Goal: Information Seeking & Learning: Check status

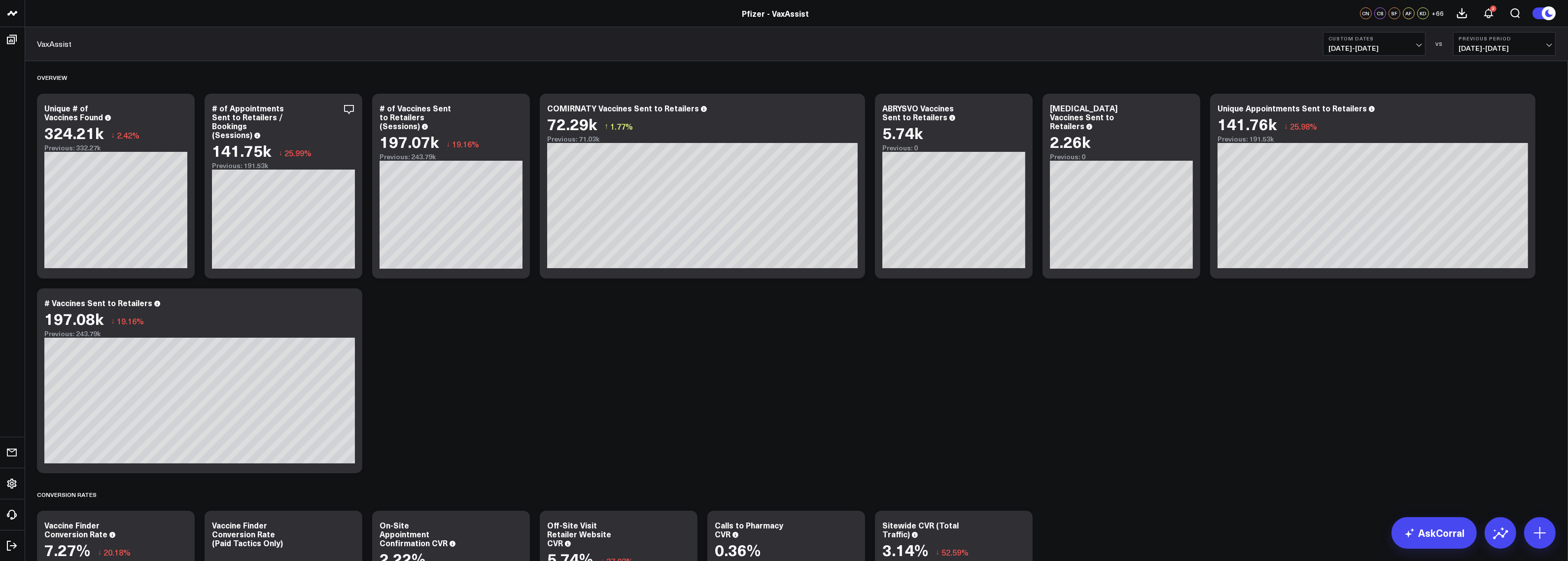
click at [1371, 54] on button "Custom Dates [DATE] - [DATE]" at bounding box center [1374, 44] width 102 height 24
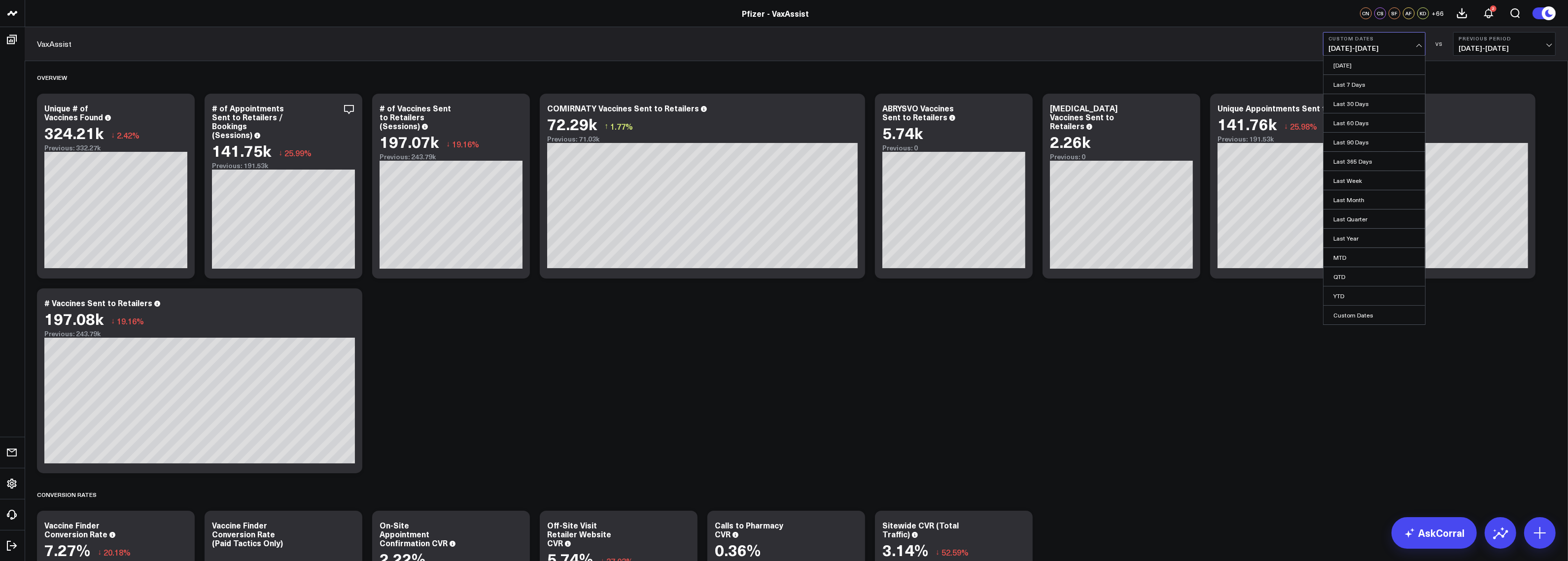
click at [1364, 46] on span "[DATE] - [DATE]" at bounding box center [1374, 48] width 92 height 8
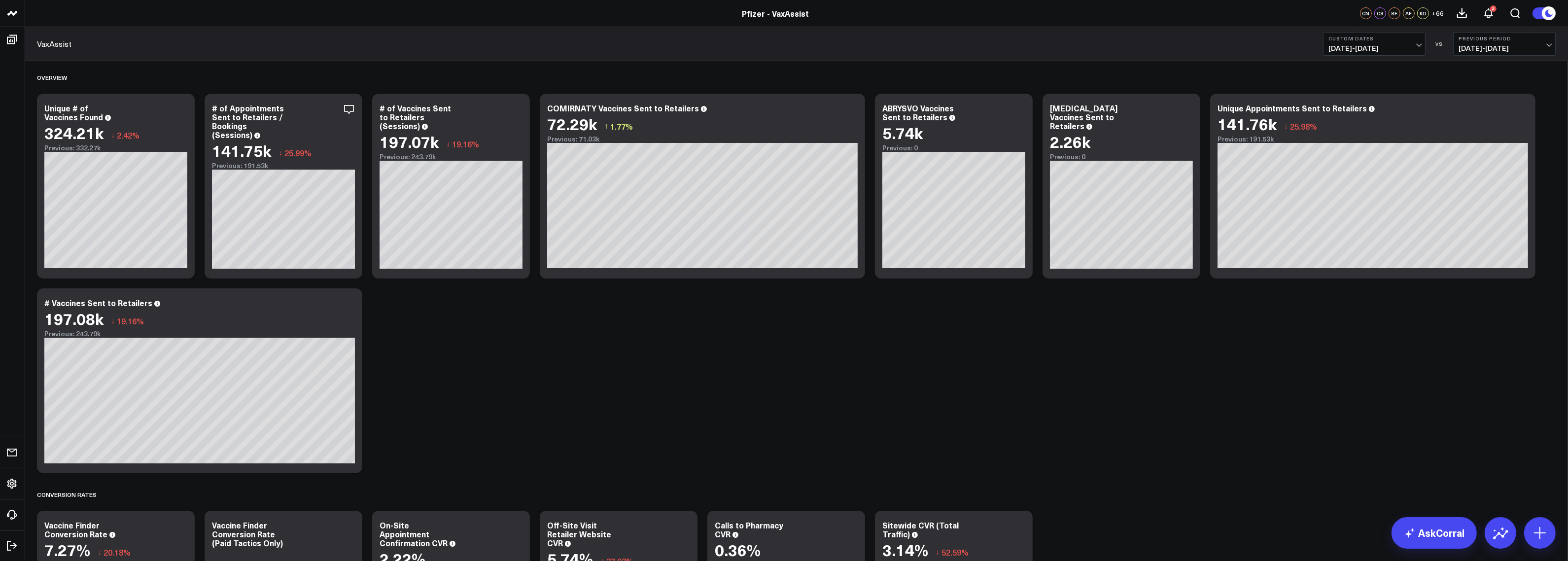
click at [1364, 46] on span "[DATE] - [DATE]" at bounding box center [1374, 48] width 92 height 8
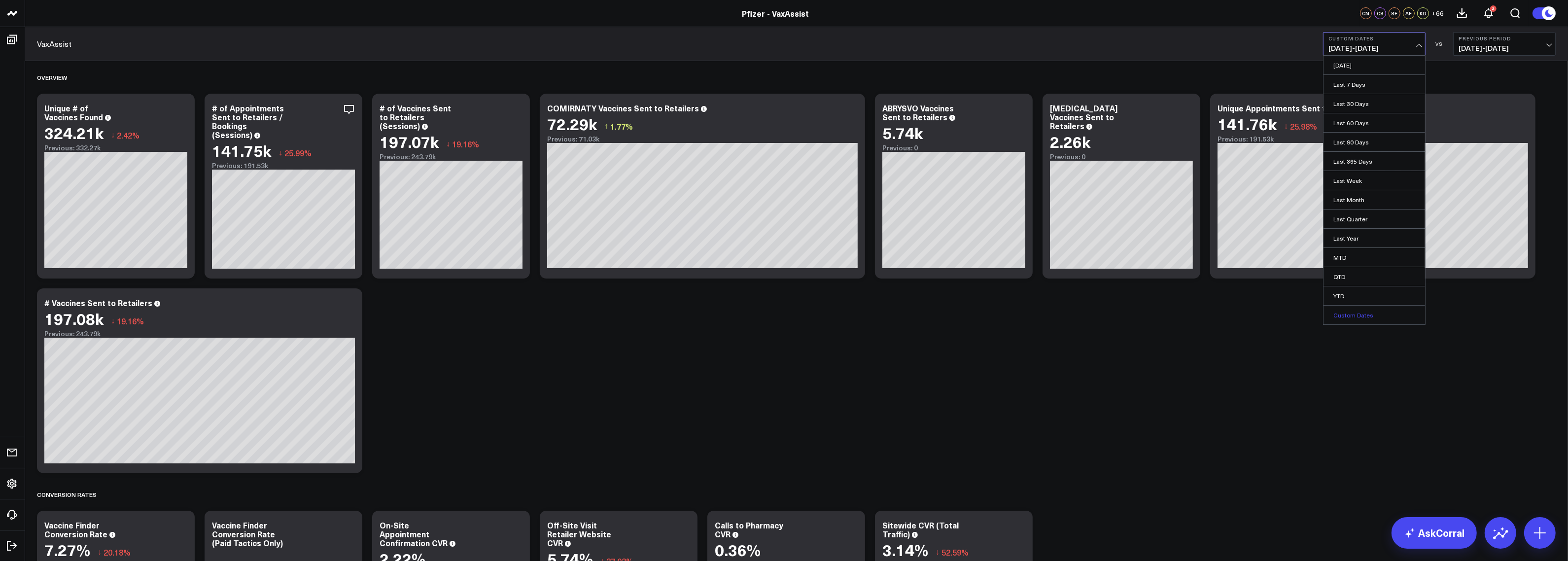
click at [1373, 315] on link "Custom Dates" at bounding box center [1374, 315] width 102 height 19
select select "7"
select select "2025"
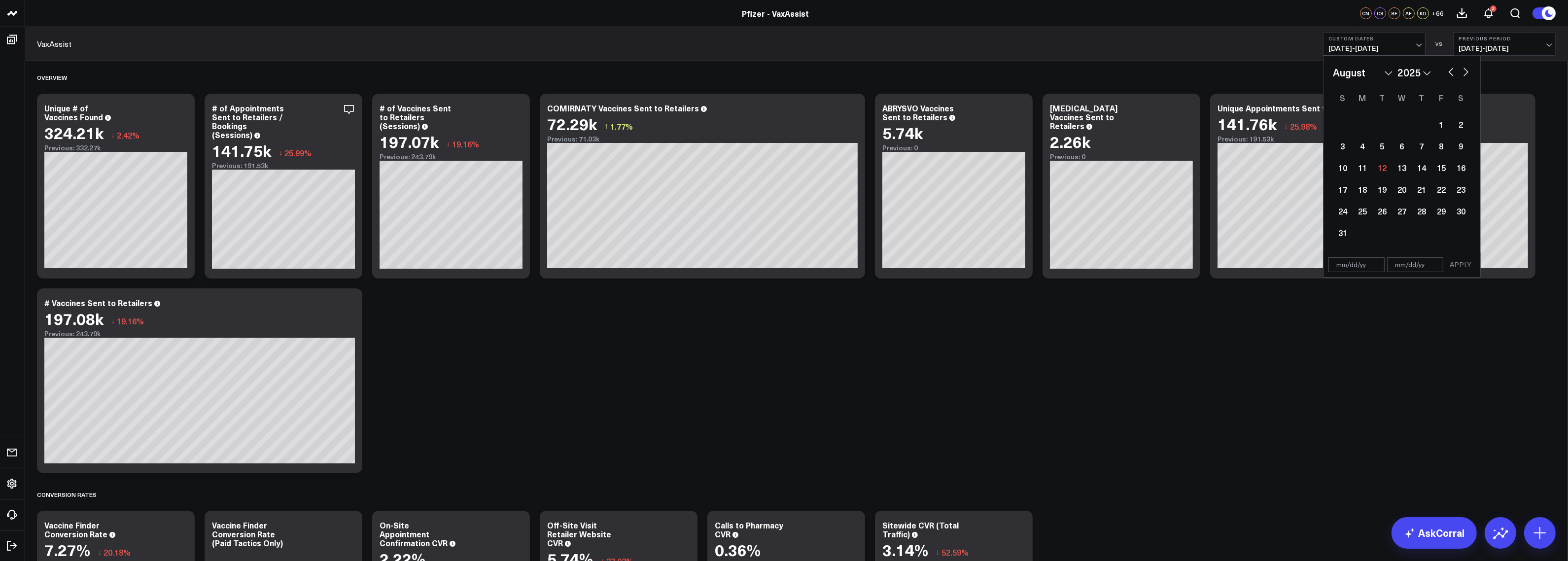
click at [1388, 73] on select "January February March April May June July August September October November De…" at bounding box center [1363, 72] width 60 height 15
select select "8"
select select "2025"
click at [1430, 74] on select "2026 2025 2024 2023 2022 2021 2020 2019 2018 2017 2016 2015 2014 2013 2012 2011…" at bounding box center [1414, 72] width 33 height 15
select select "8"
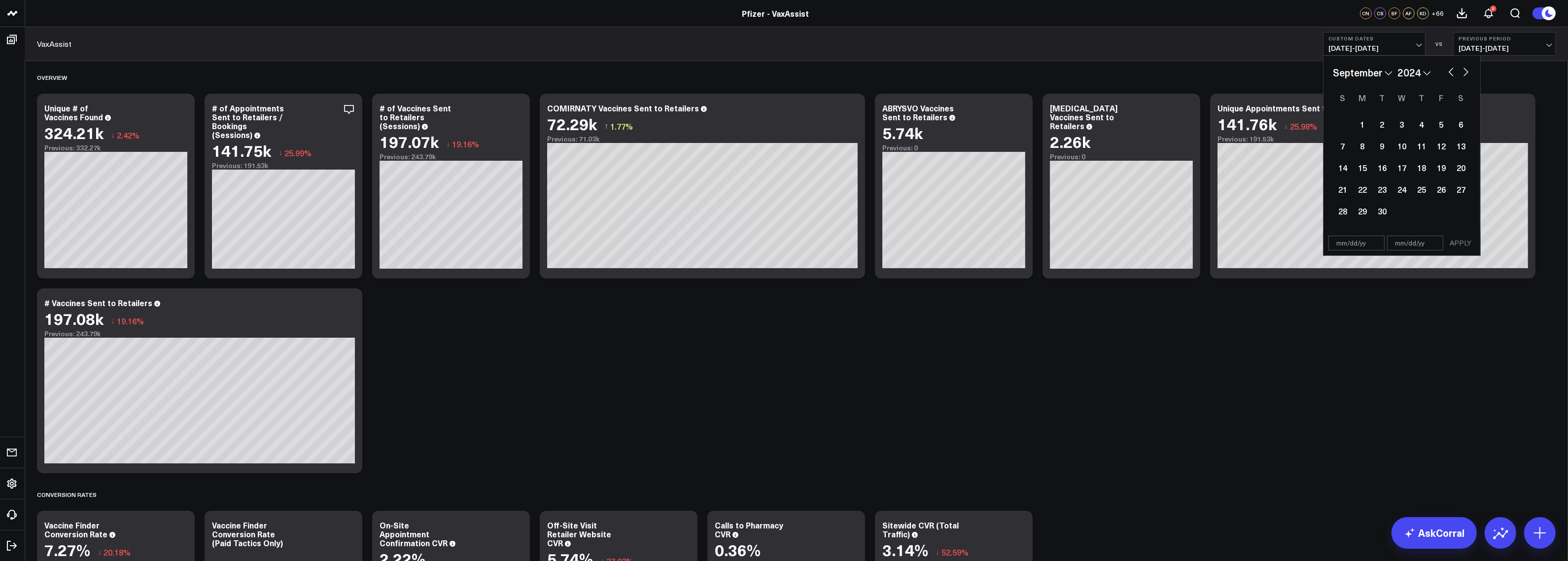
select select "2024"
click at [1346, 123] on div "1" at bounding box center [1343, 124] width 19 height 19
type input "[DATE]"
select select "8"
select select "2024"
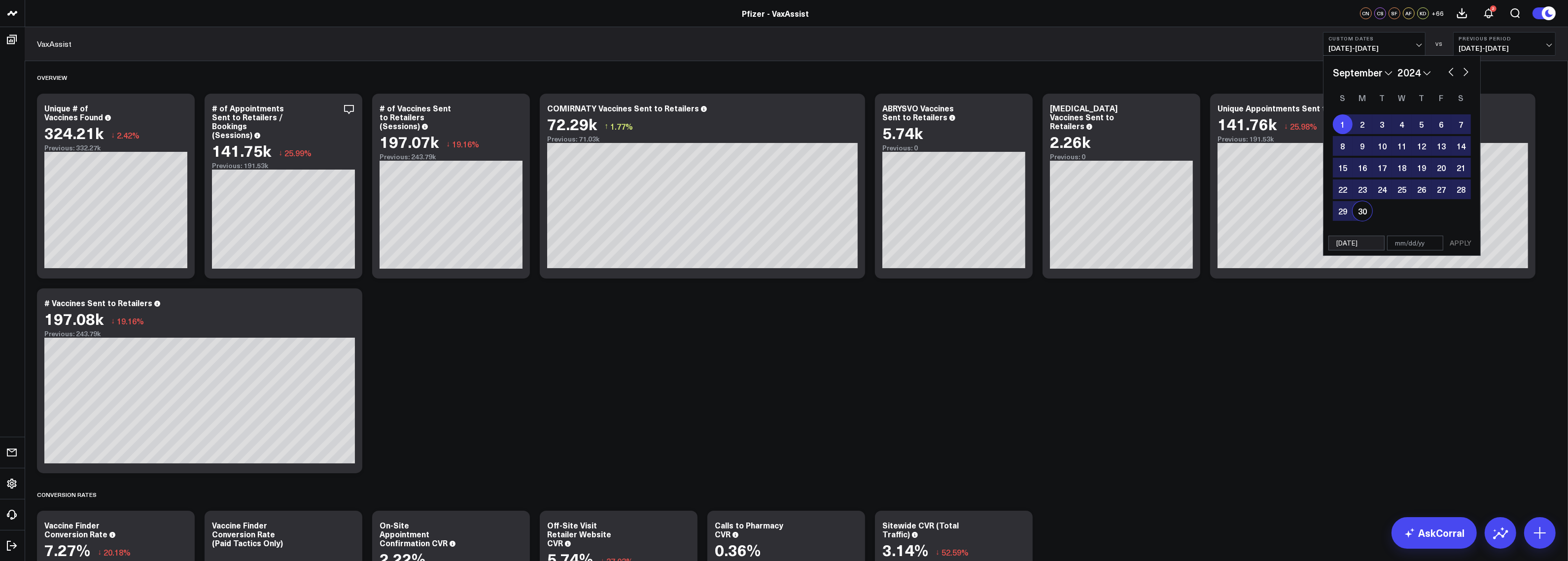
click at [1362, 212] on div "30" at bounding box center [1362, 211] width 19 height 19
type input "[DATE]"
select select "8"
select select "2024"
click at [1463, 244] on button "APPLY" at bounding box center [1460, 243] width 30 height 15
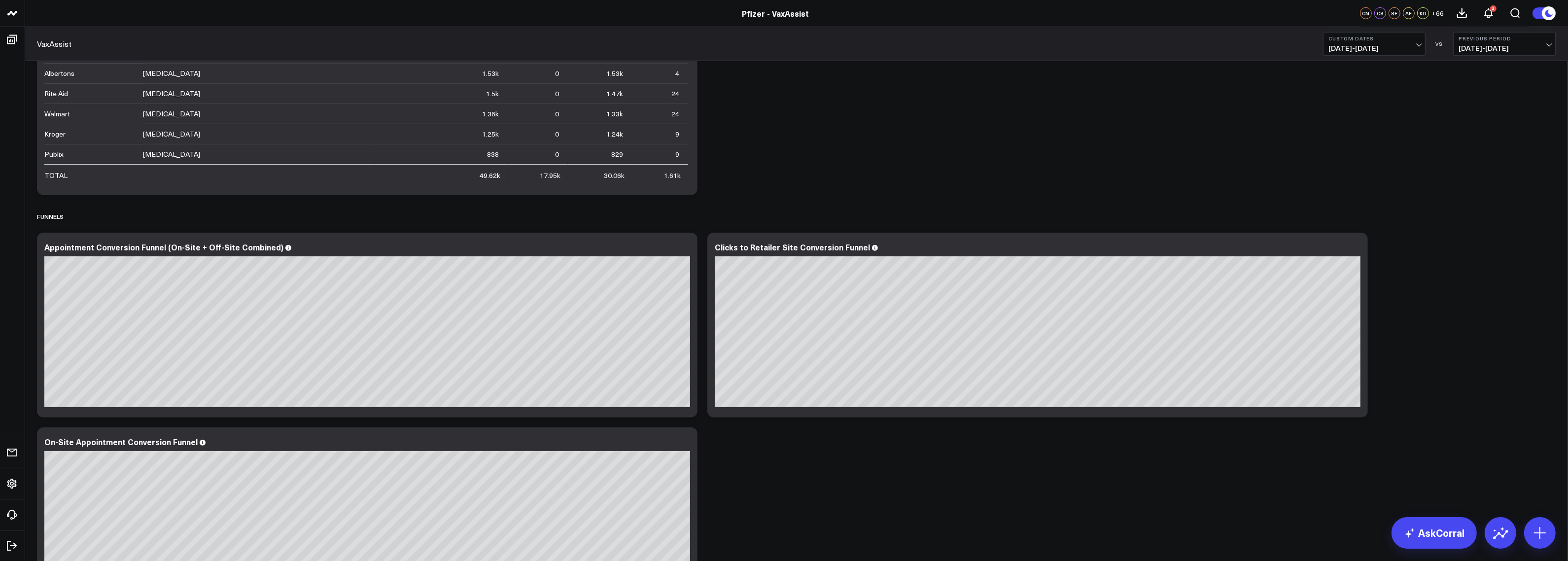
scroll to position [1418, 0]
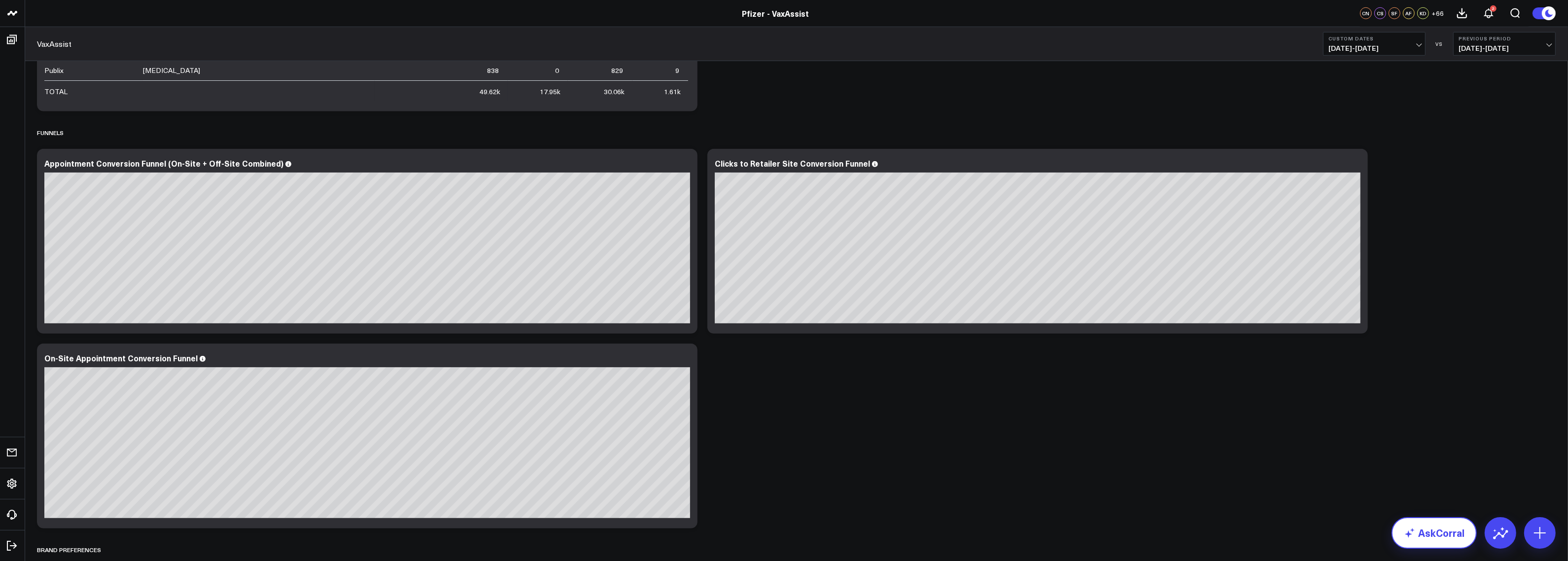
click at [1425, 531] on link "AskCorral" at bounding box center [1434, 532] width 85 height 32
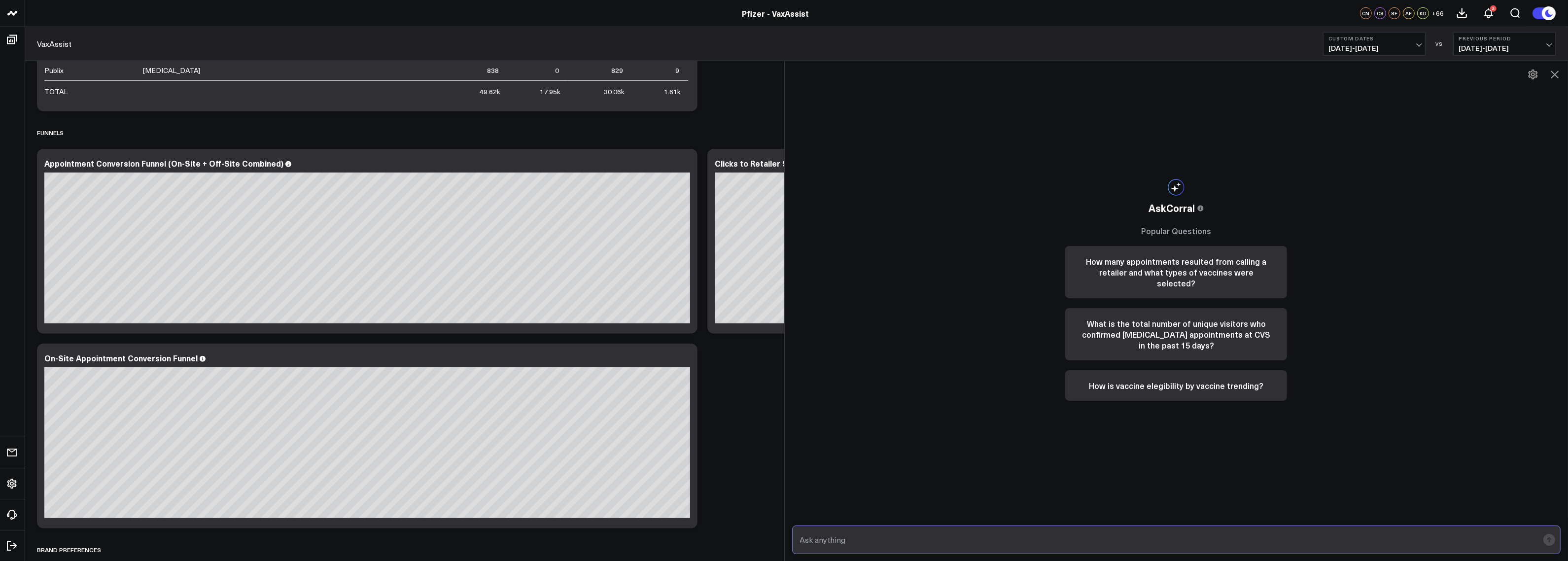
click at [1329, 543] on input "text" at bounding box center [1168, 539] width 741 height 18
click at [1002, 543] on input "I am looking to compare appointment conversion data" at bounding box center [1168, 539] width 741 height 18
type input "I am looking to compare appointment conversion data from [DATE]."
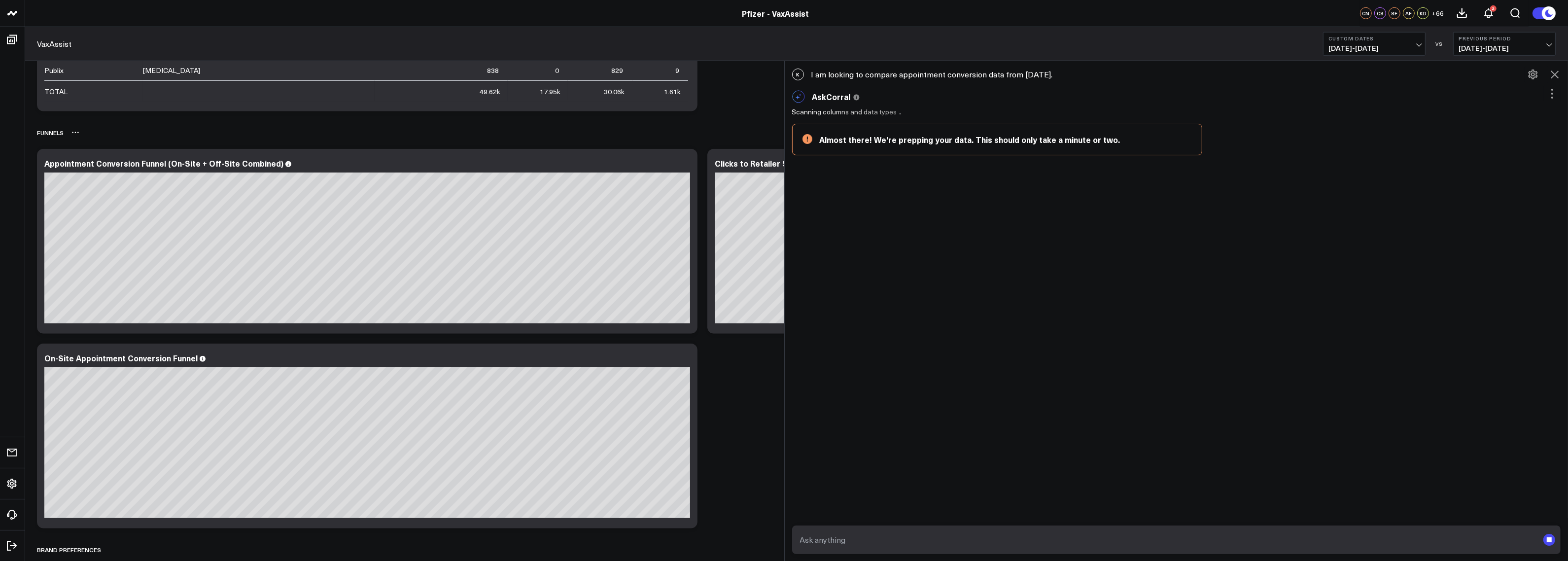
click at [755, 138] on div "Funnels" at bounding box center [796, 132] width 1519 height 23
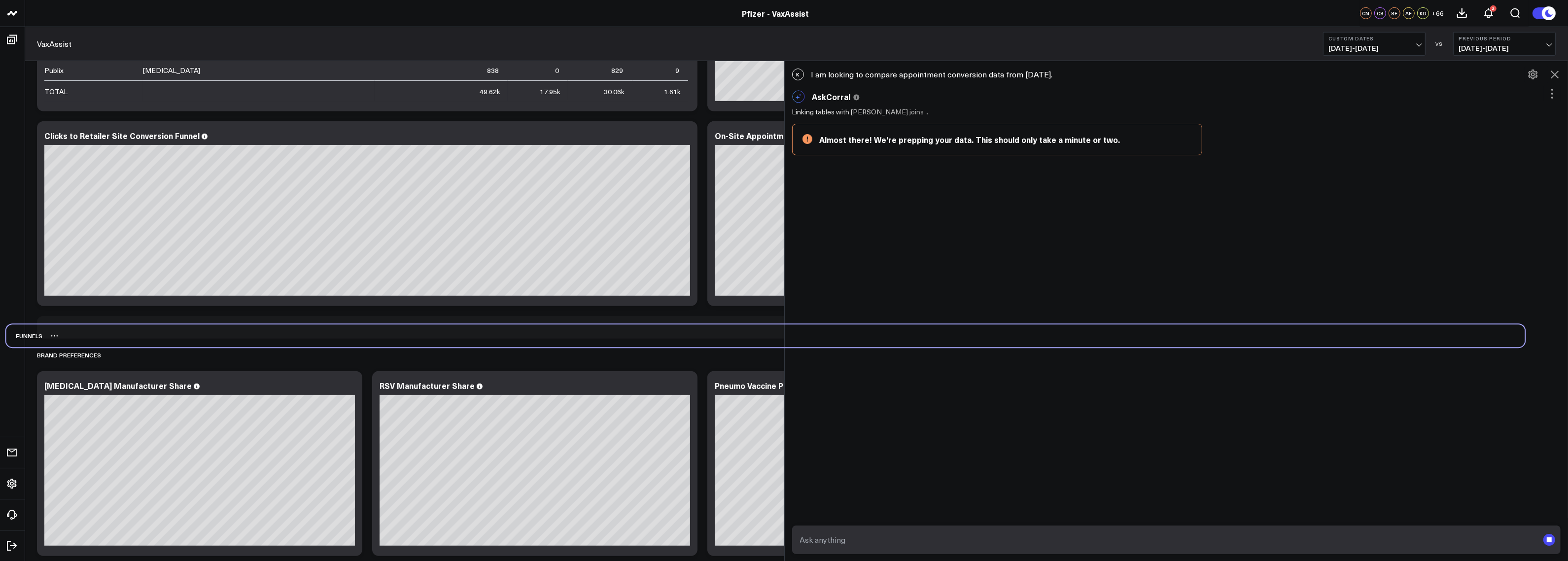
click at [725, 341] on div "Funnels" at bounding box center [766, 336] width 1519 height 23
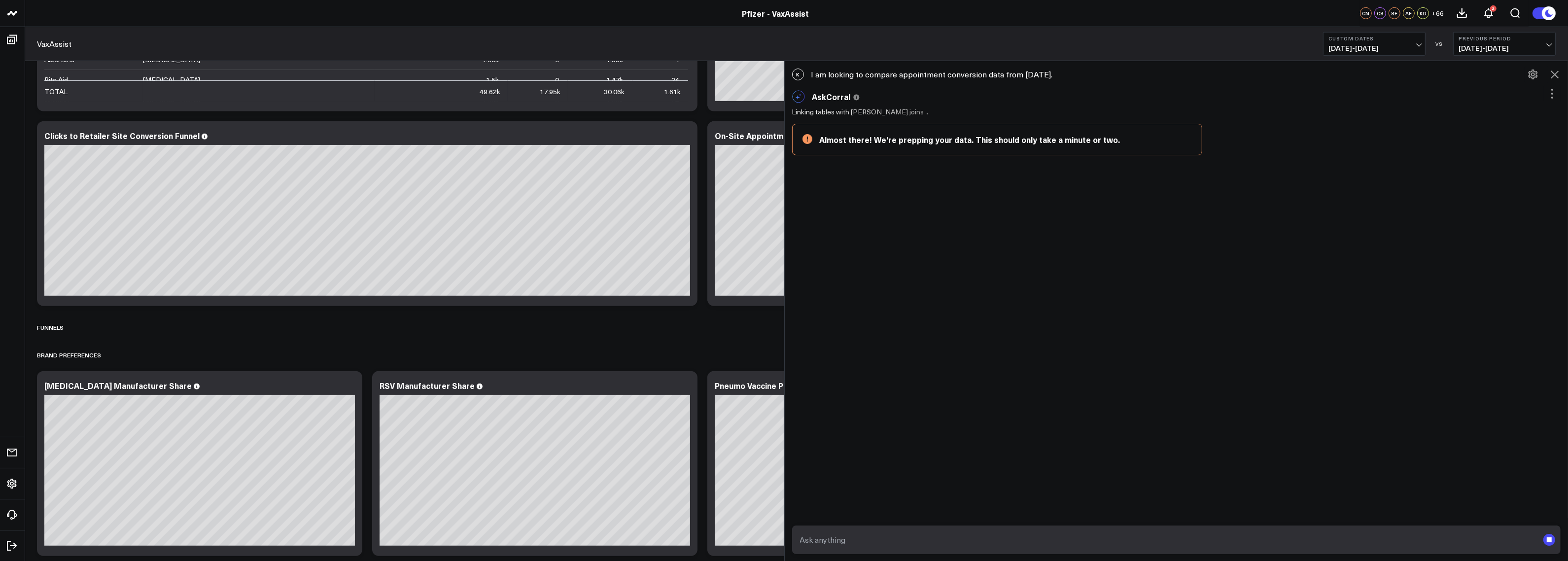
click at [1560, 80] on button at bounding box center [1555, 75] width 17 height 17
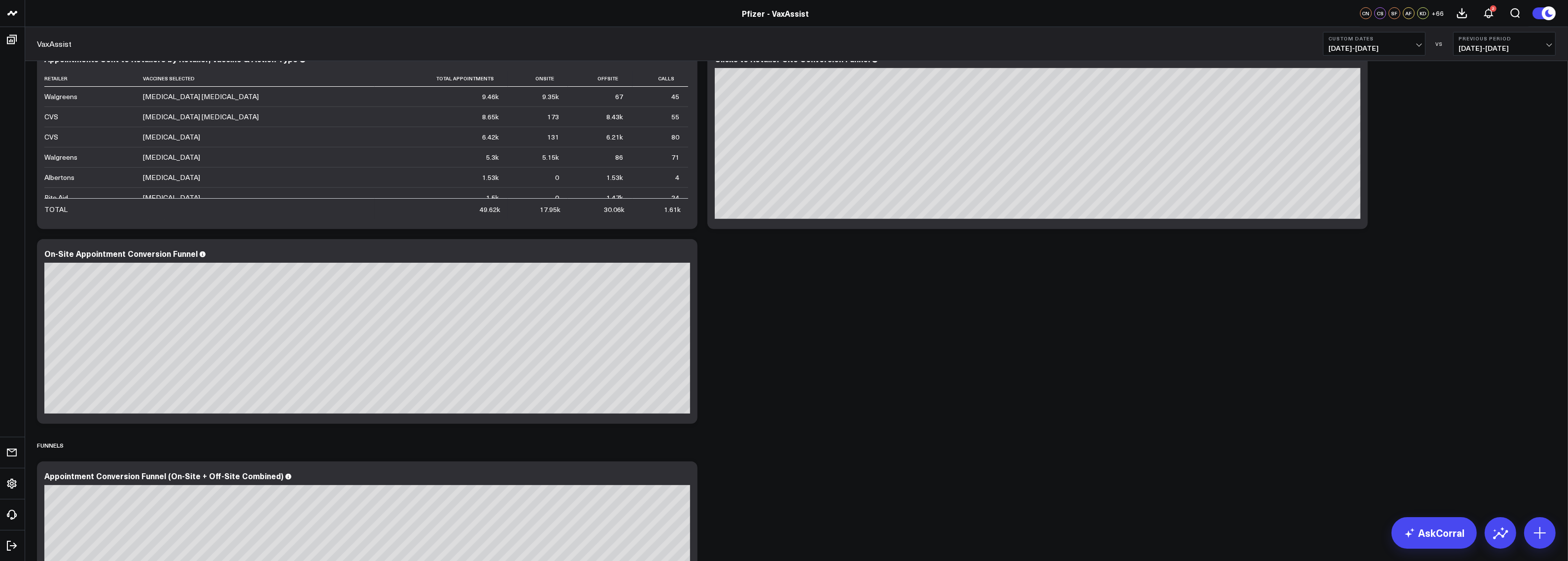
scroll to position [1319, 0]
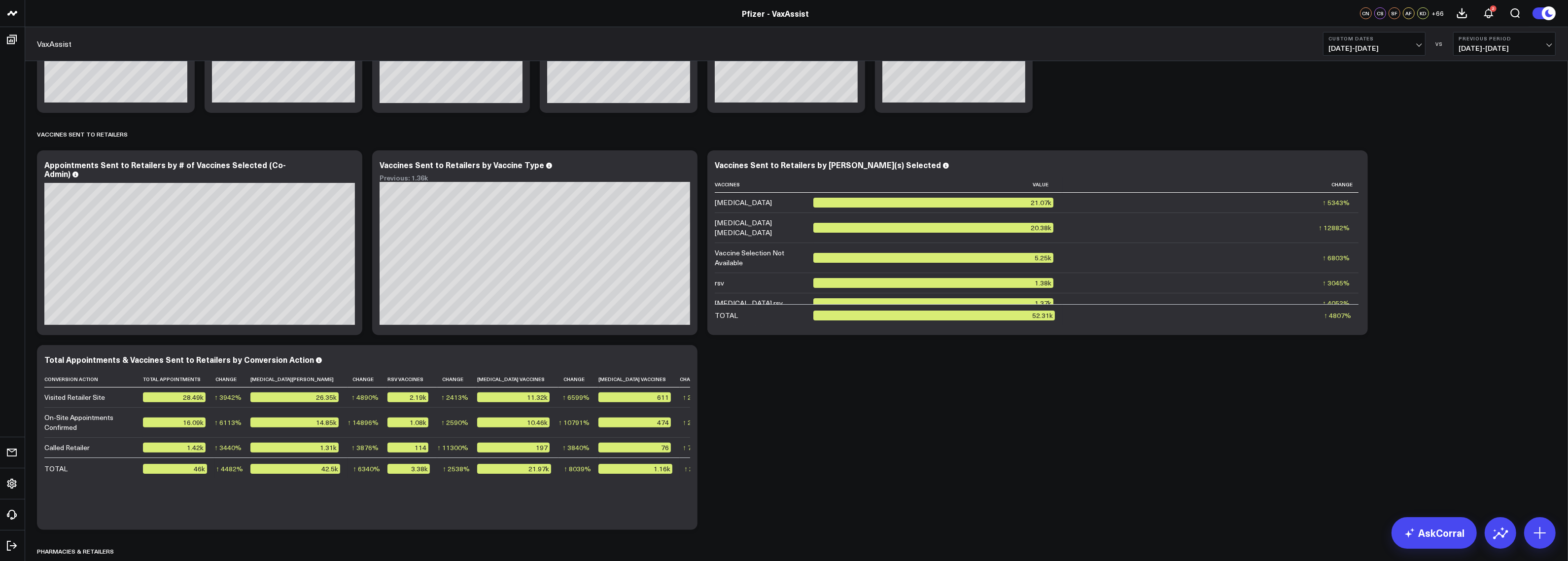
scroll to position [998, 0]
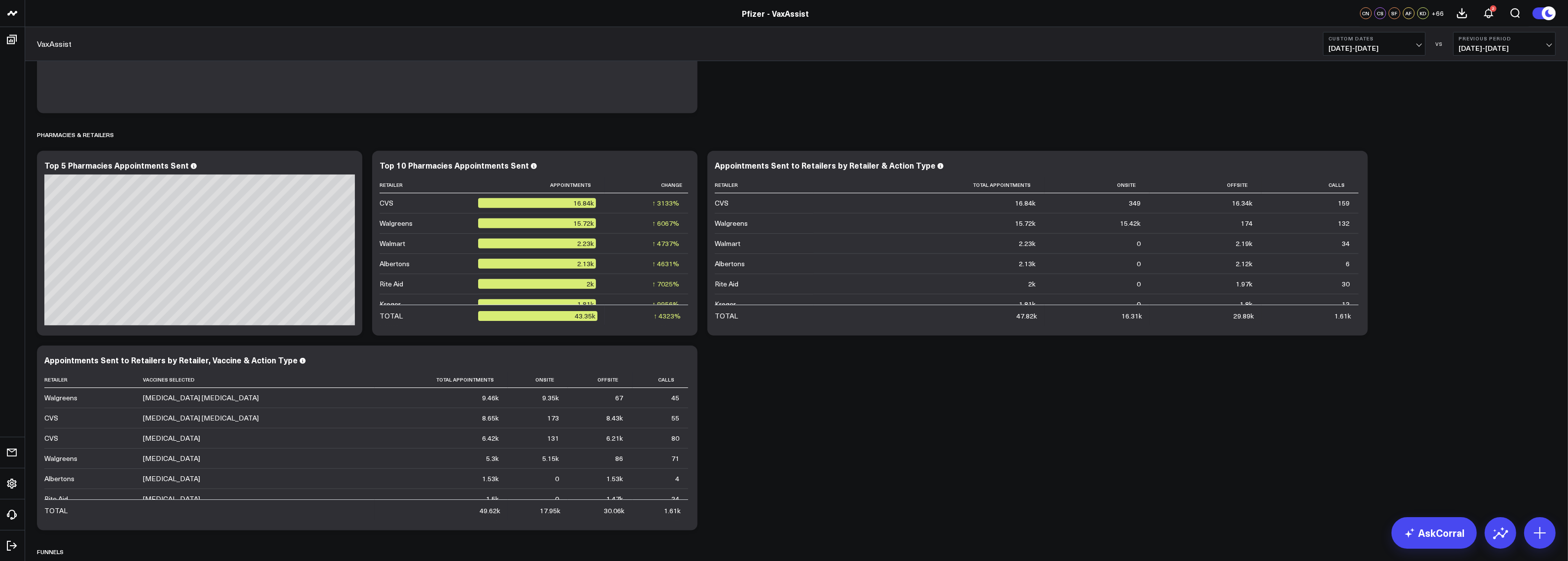
click at [1384, 38] on b "Custom Dates" at bounding box center [1374, 38] width 92 height 6
click at [1415, 46] on span "[DATE] - [DATE]" at bounding box center [1374, 48] width 92 height 8
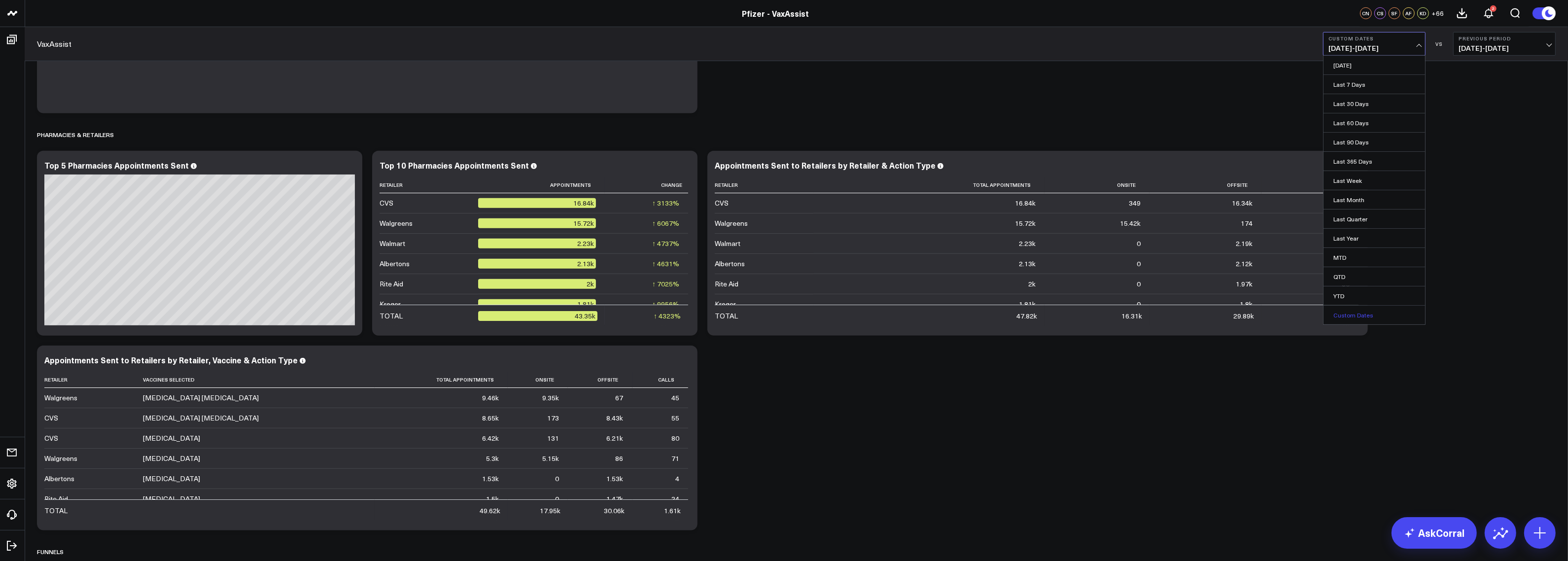
click at [1351, 312] on link "Custom Dates" at bounding box center [1374, 315] width 102 height 19
select select "7"
select select "2025"
click at [1340, 268] on input "text" at bounding box center [1356, 265] width 56 height 15
select select "7"
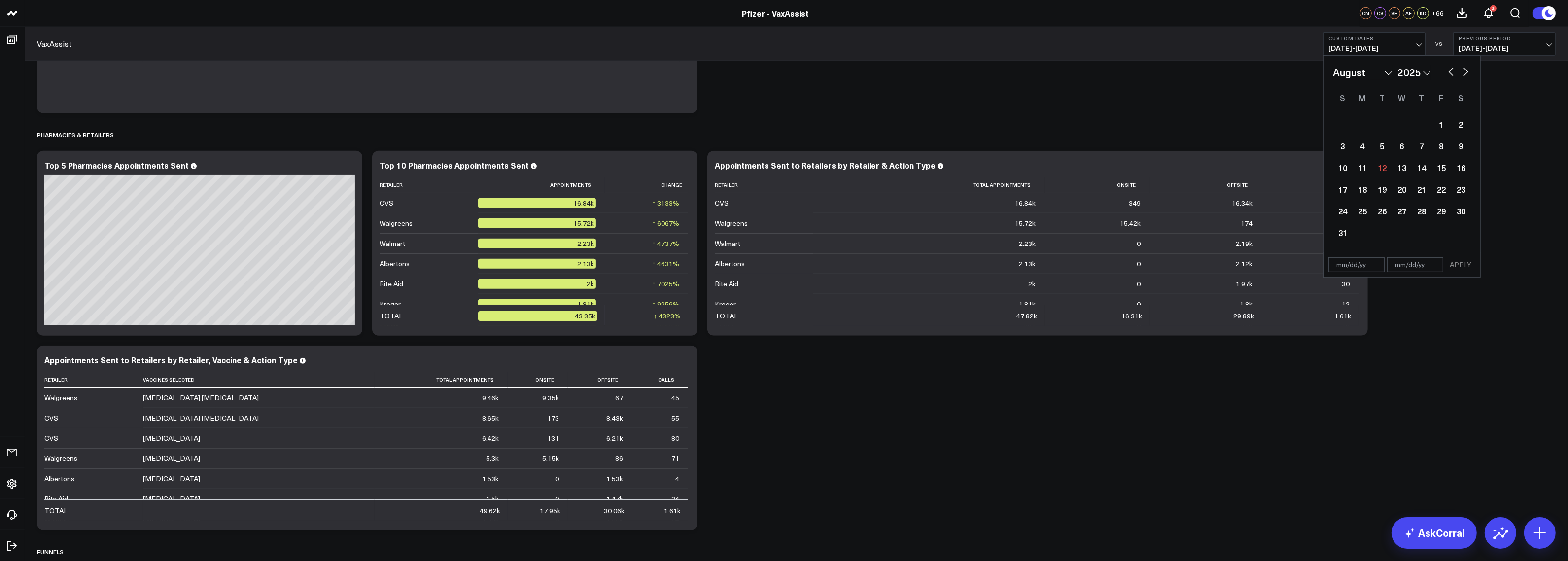
select select "2025"
click at [1341, 268] on input "text" at bounding box center [1356, 265] width 56 height 15
select select "7"
select select "2025"
type input "[DATE]"
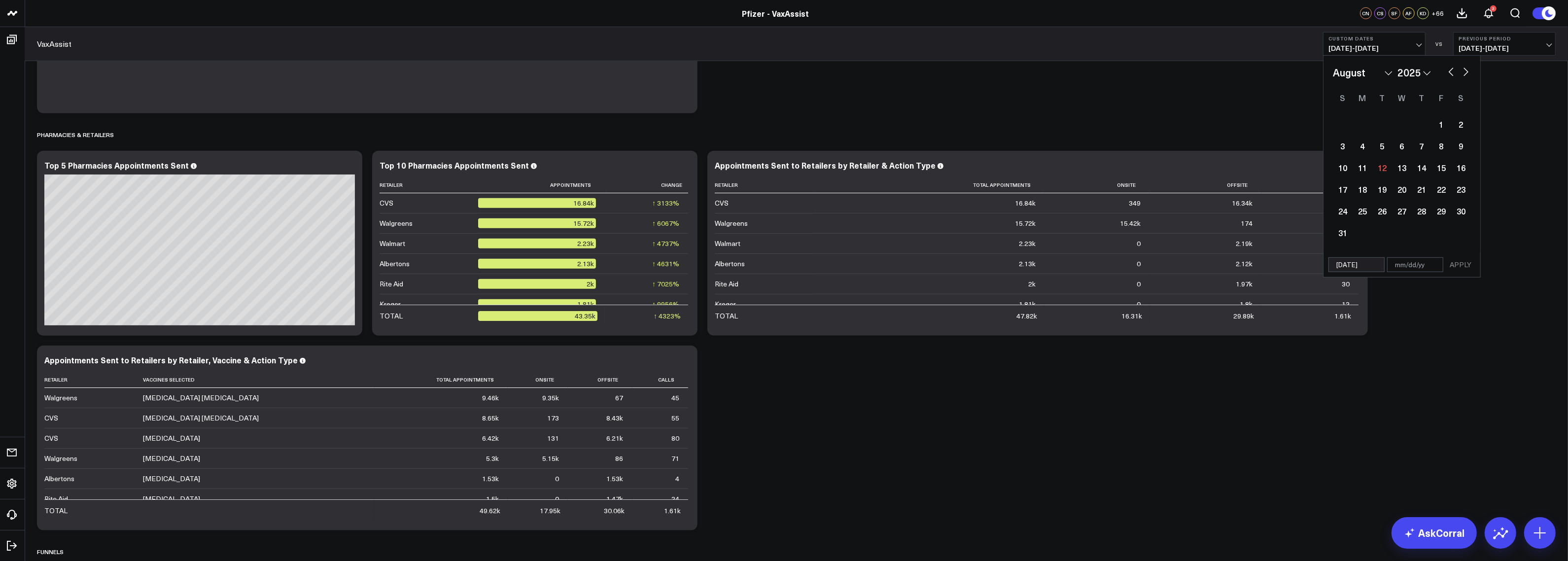
select select "2023"
type input "[DATE]"
select select "2024"
type input "[DATE]"
click at [1413, 245] on input "text" at bounding box center [1415, 243] width 56 height 15
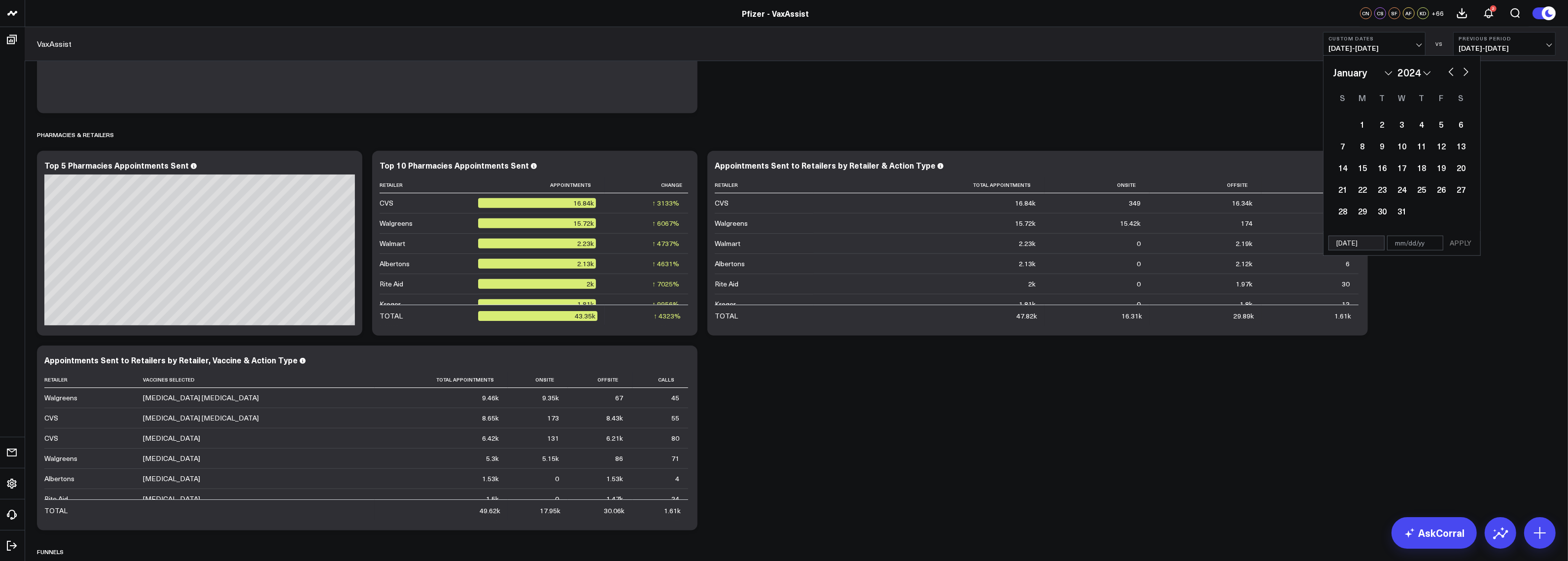
select select "2024"
type input "[DATE]"
select select "2024"
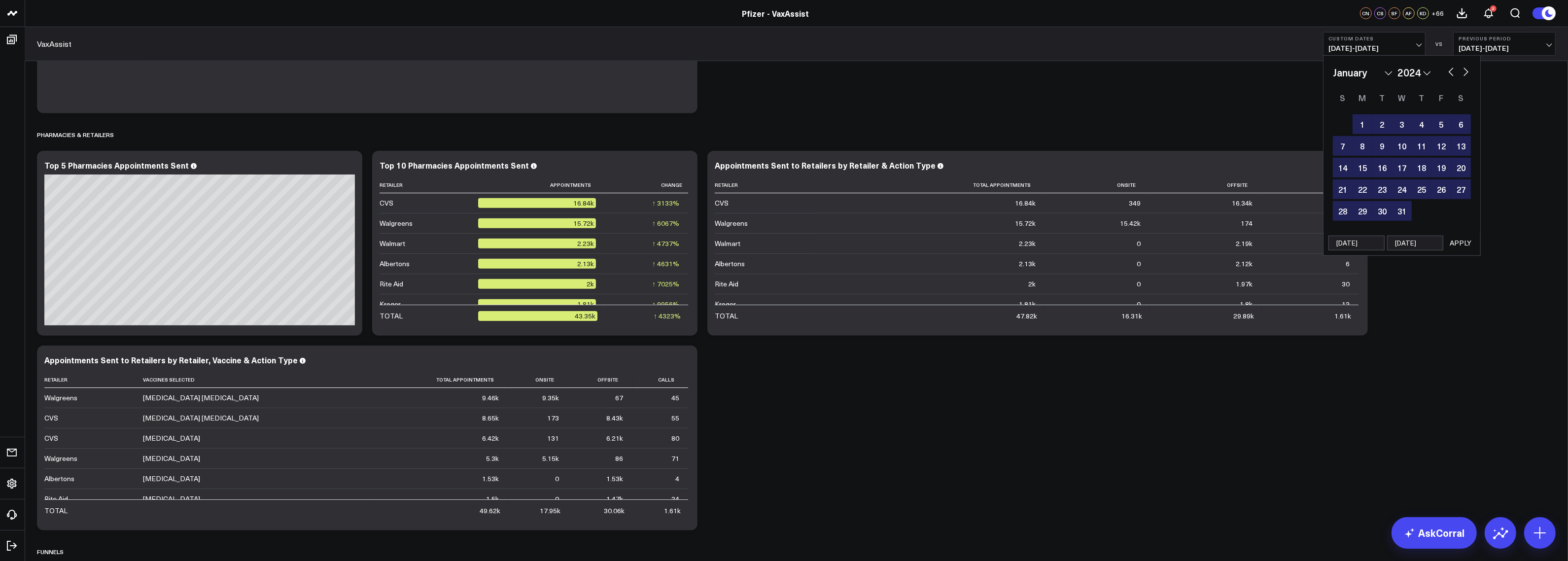
type input "[DATE]"
click at [1465, 248] on button "APPLY" at bounding box center [1460, 243] width 30 height 15
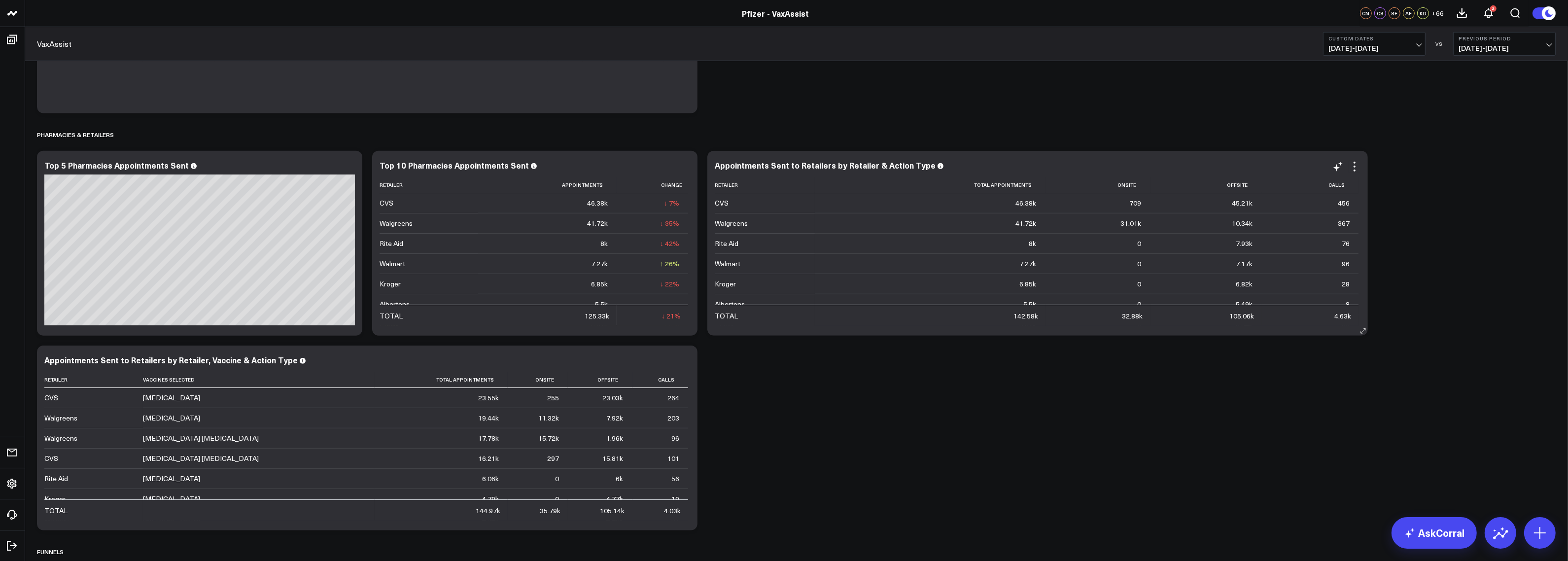
click at [1043, 208] on td "46.38k" at bounding box center [930, 203] width 231 height 19
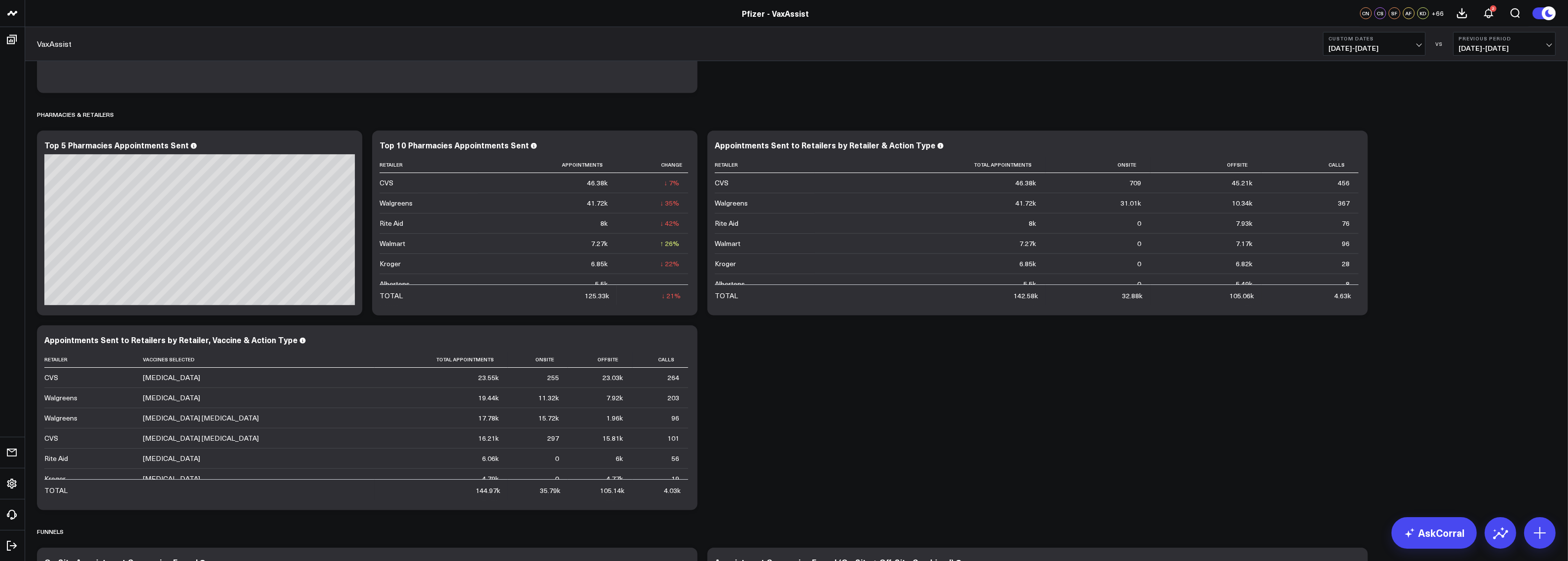
scroll to position [26, 0]
